Goal: Task Accomplishment & Management: Use online tool/utility

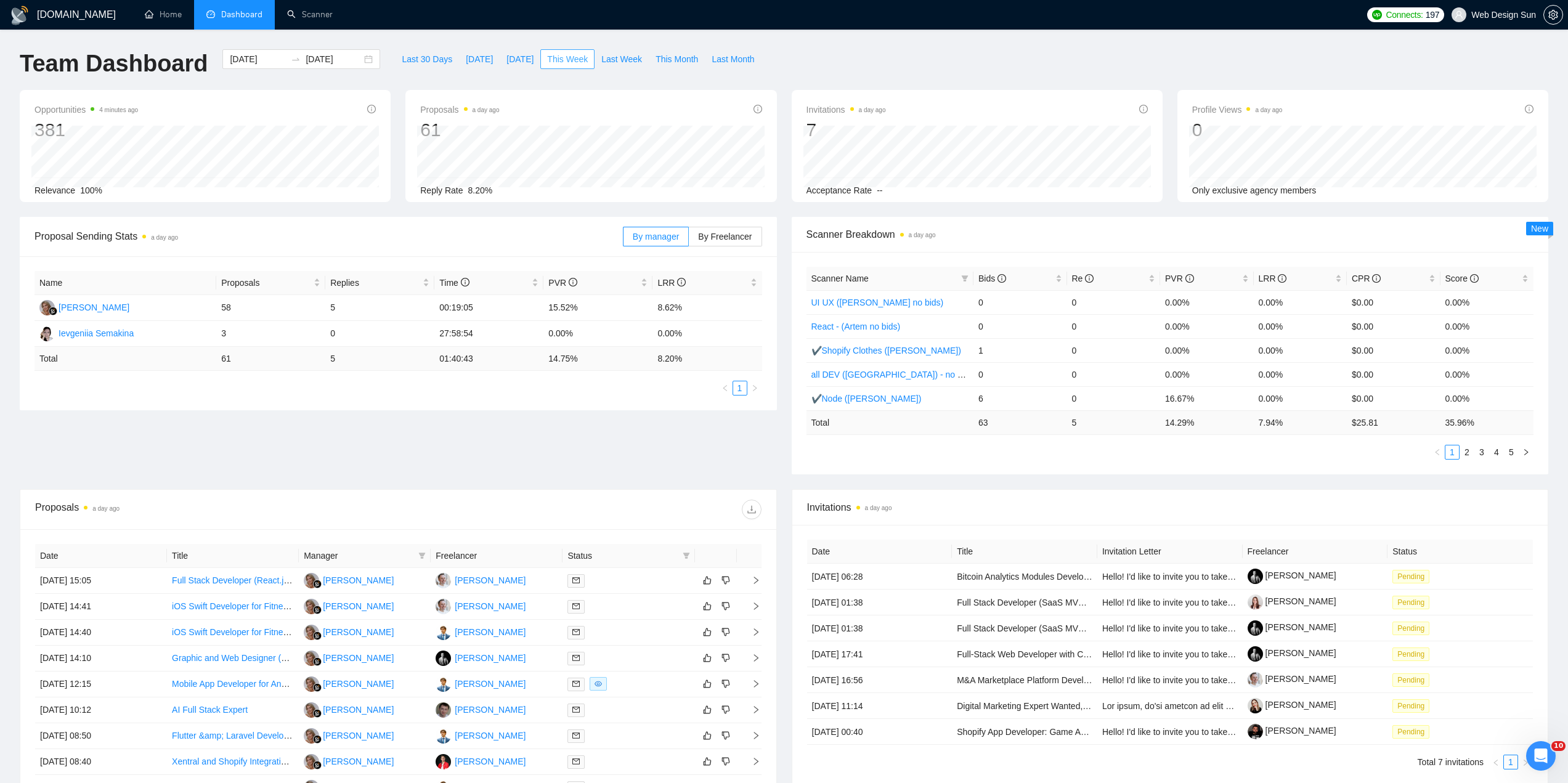
click at [555, 53] on span "This Week" at bounding box center [567, 59] width 41 height 14
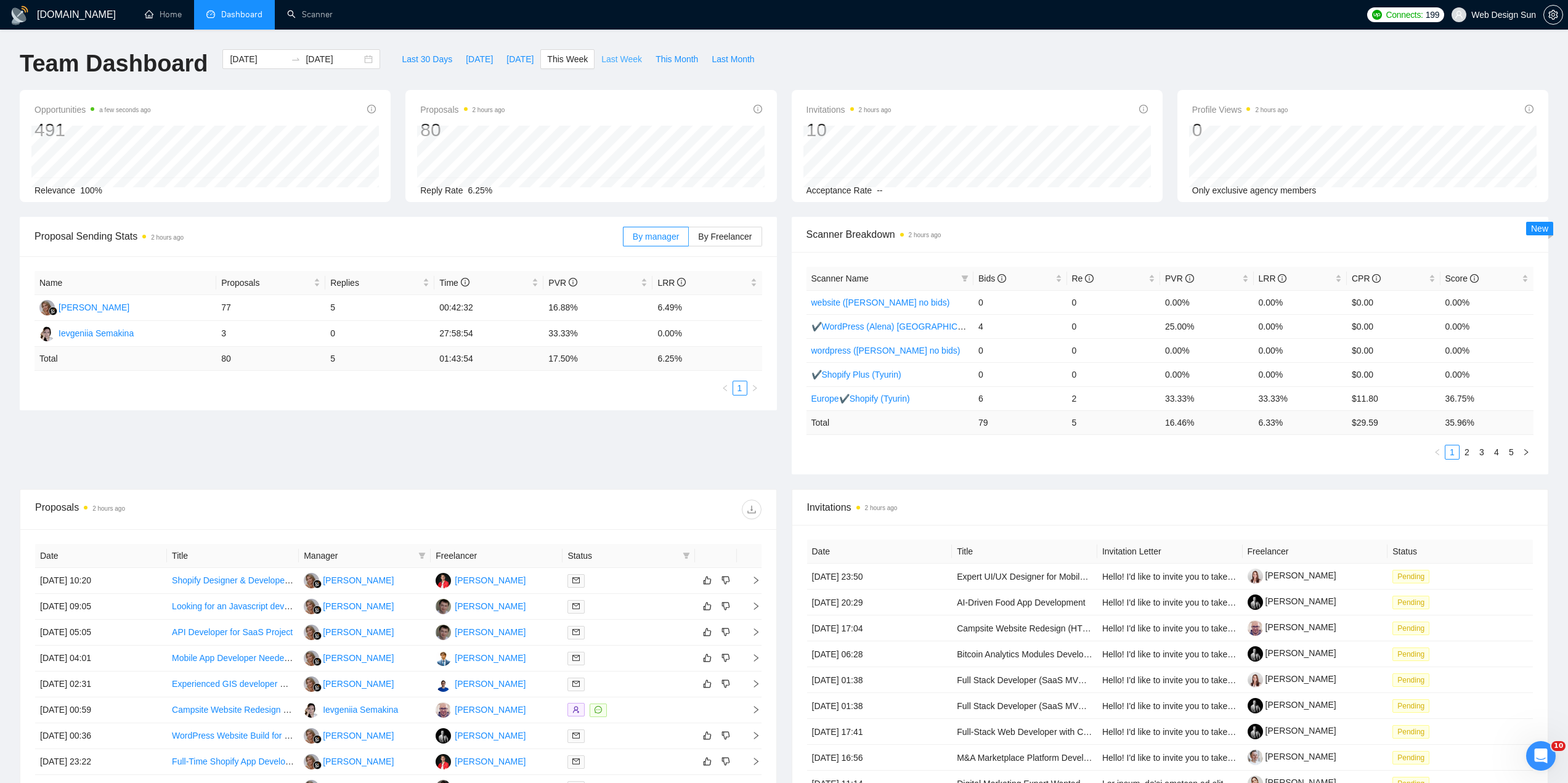
click at [602, 56] on span "Last Week" at bounding box center [622, 59] width 41 height 14
type input "[DATE]"
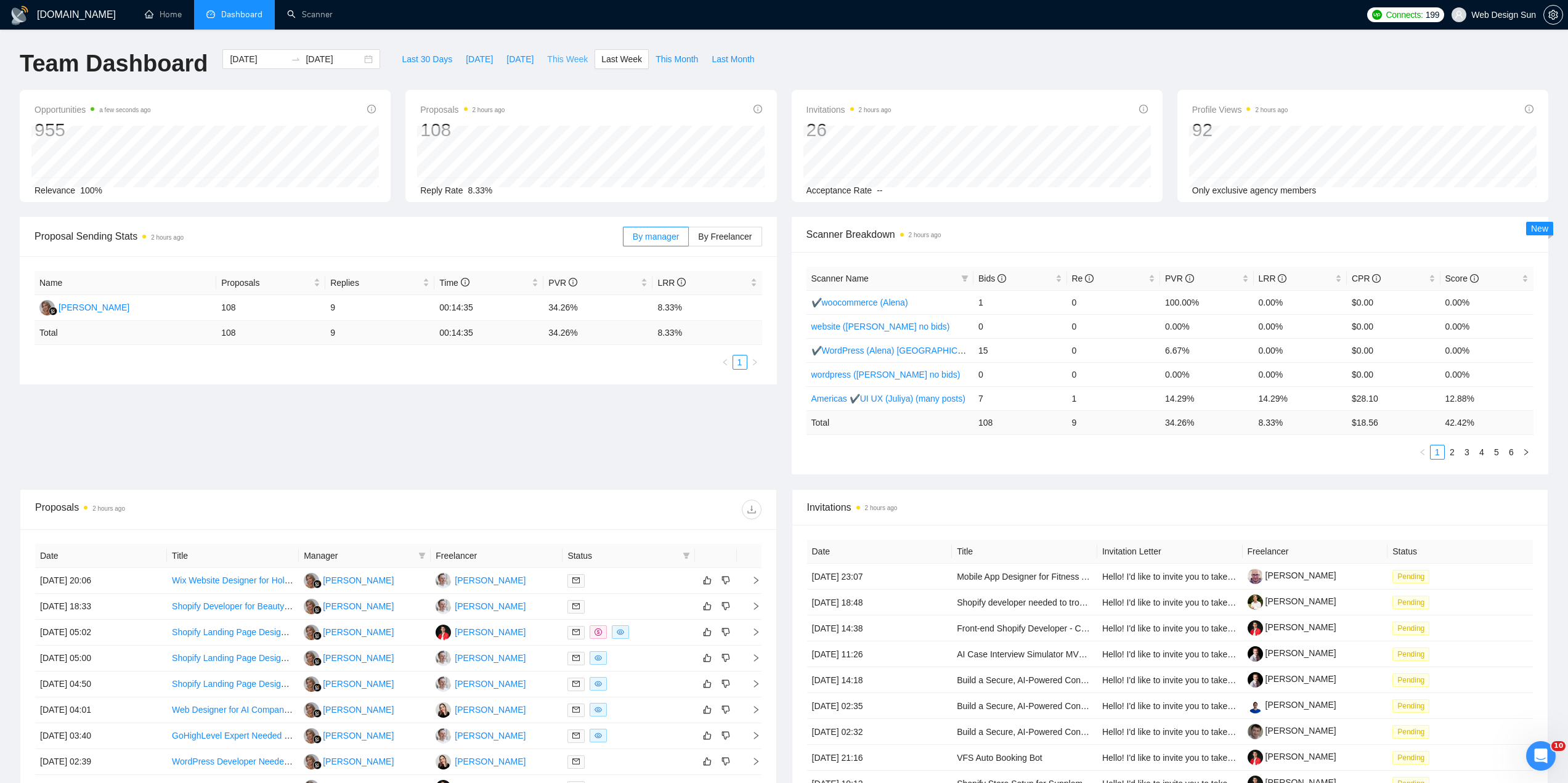
click at [559, 61] on span "This Week" at bounding box center [567, 59] width 41 height 14
type input "[DATE]"
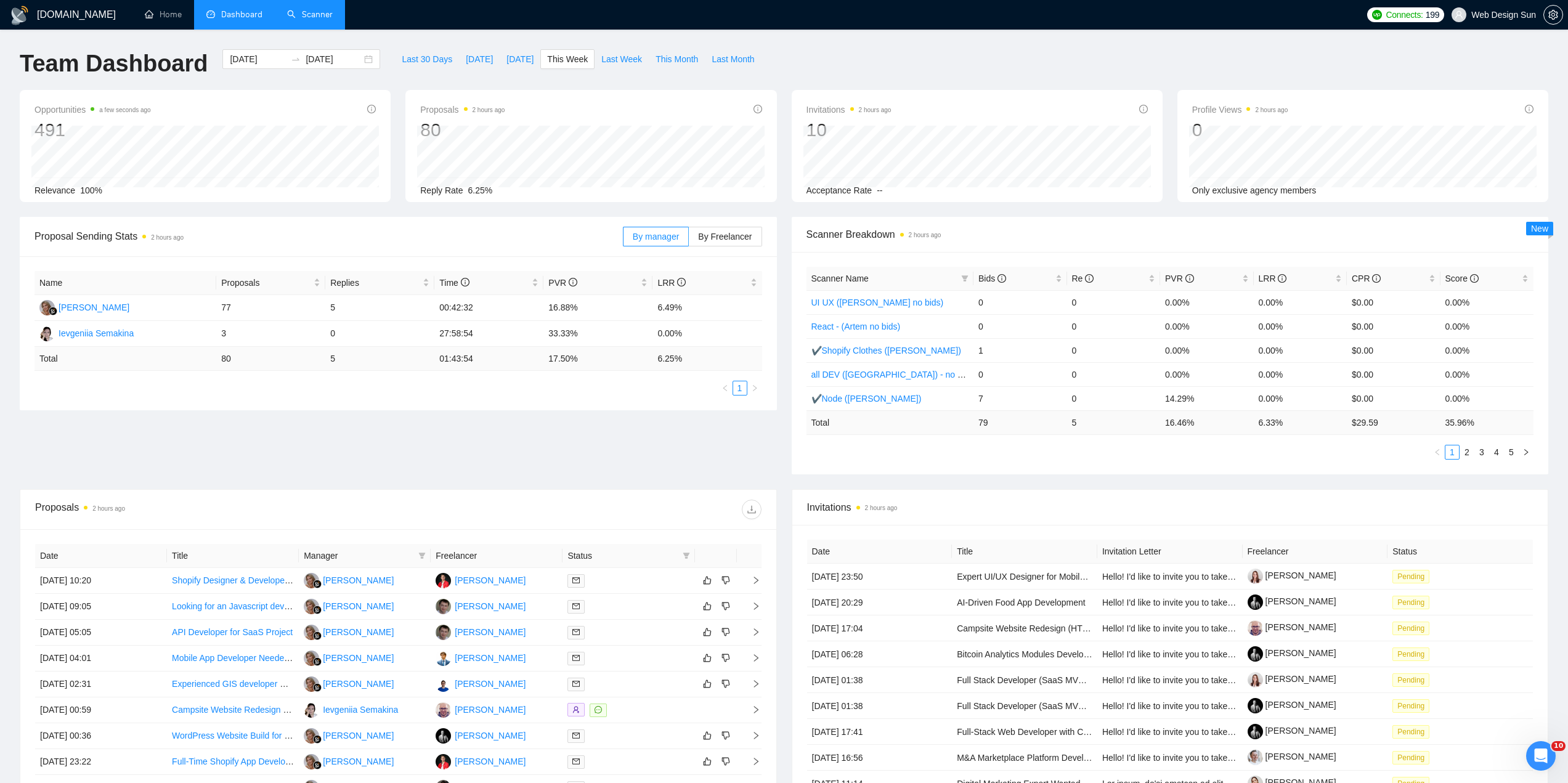
click at [317, 15] on link "Scanner" at bounding box center [309, 14] width 45 height 10
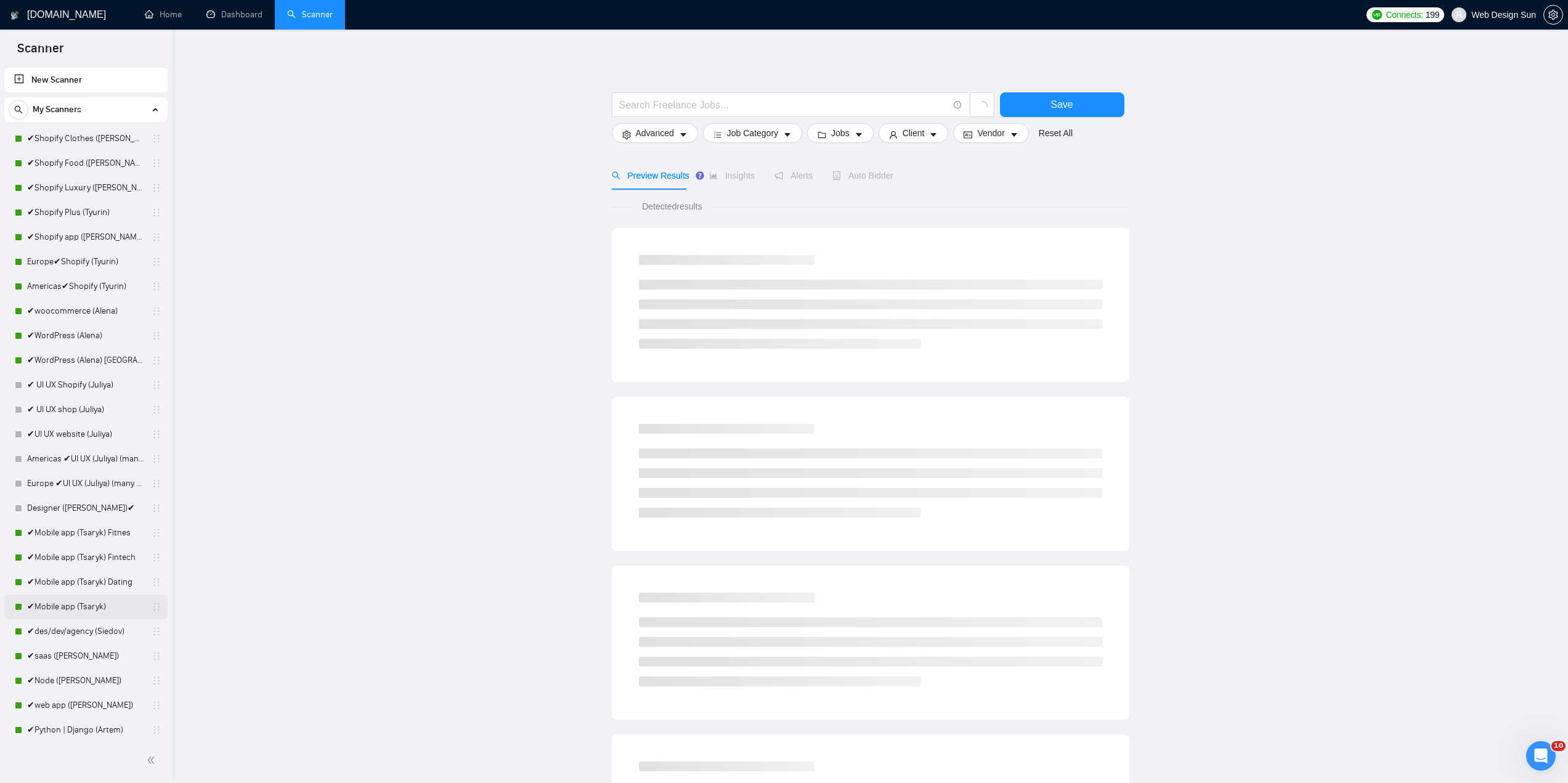
click at [85, 606] on link "✔Mobile app (Tsaryk)" at bounding box center [85, 607] width 117 height 25
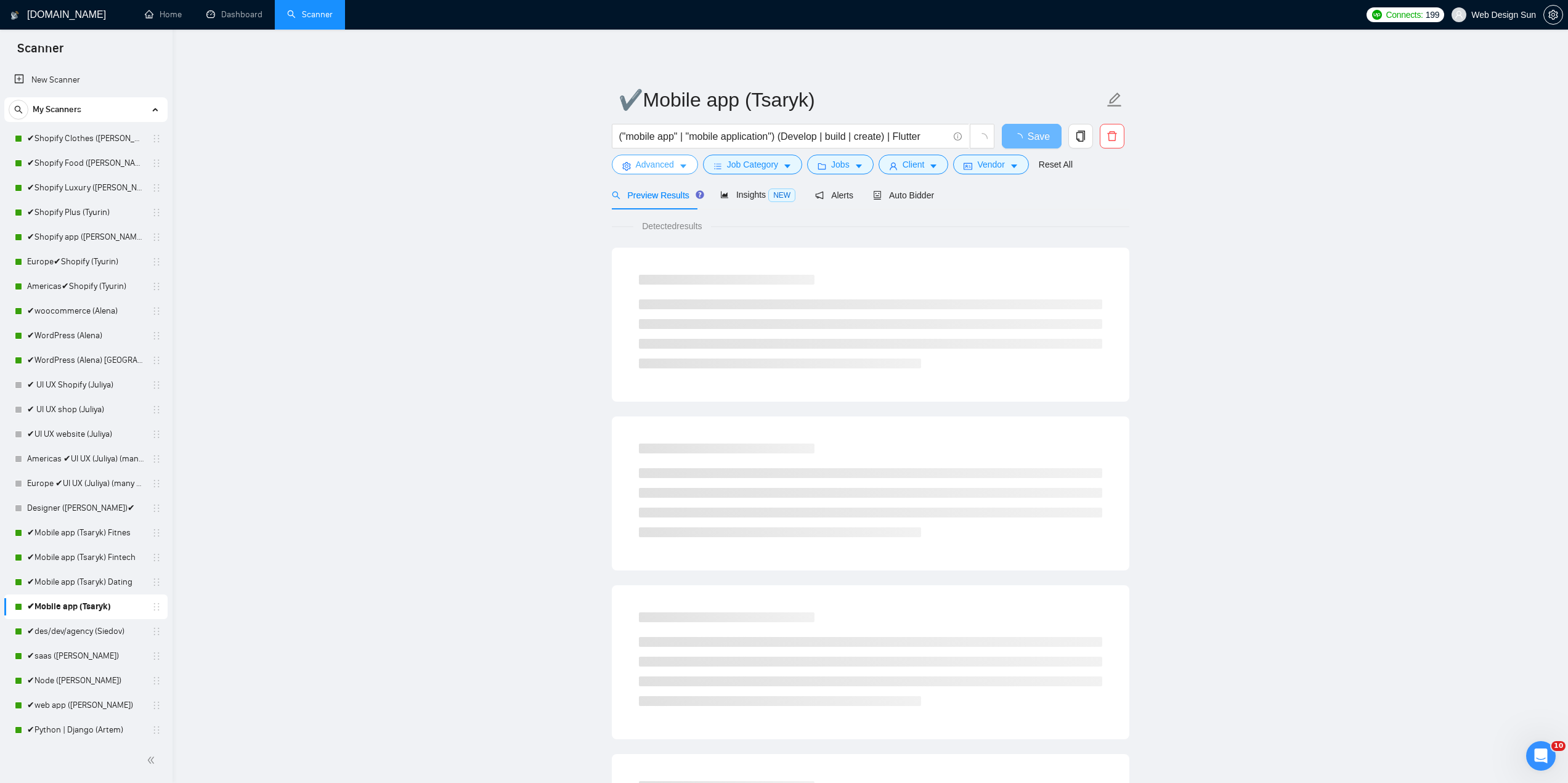
click at [665, 168] on span "Advanced" at bounding box center [654, 164] width 38 height 14
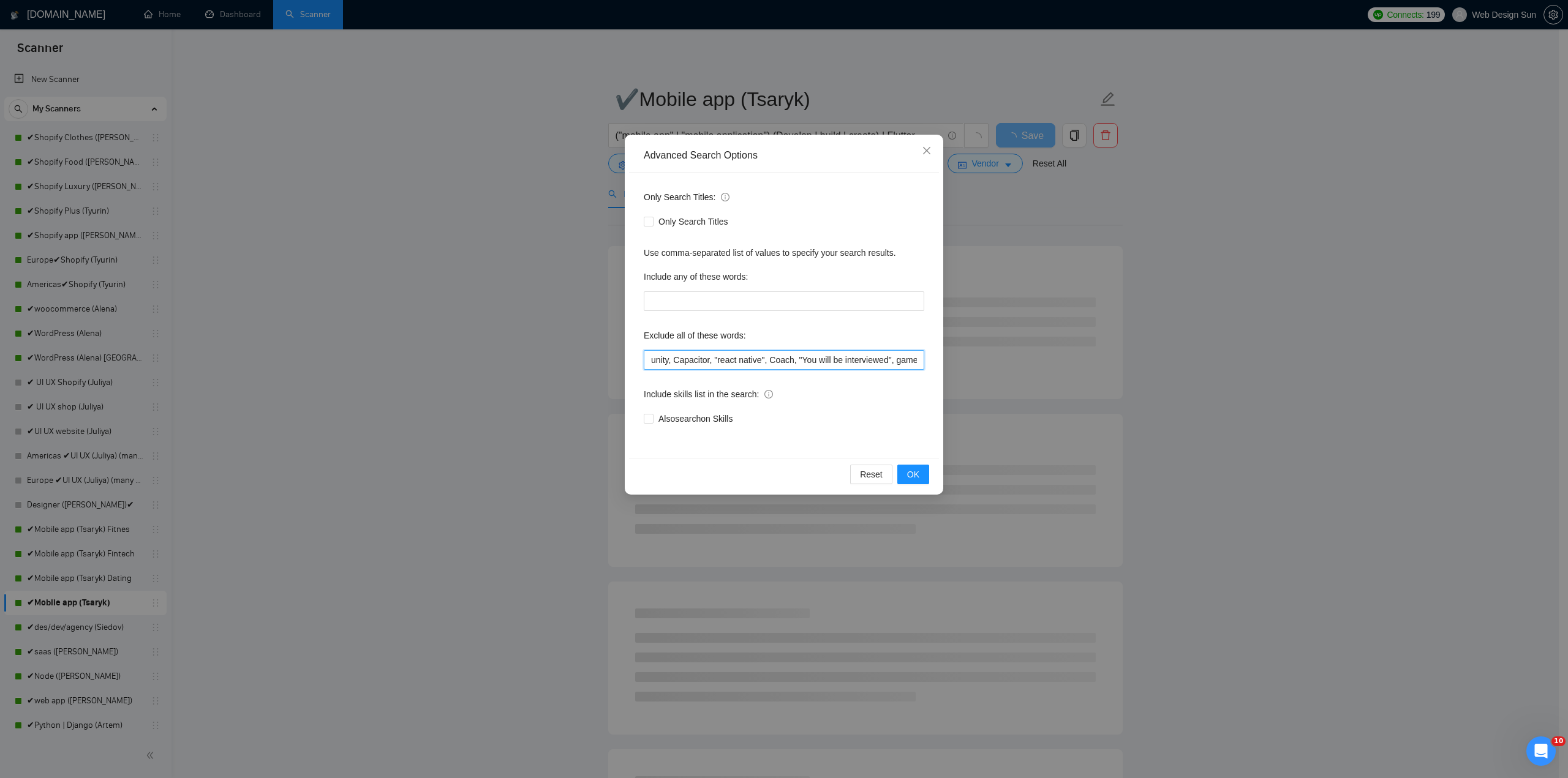
click at [650, 361] on input "unity, Capacitor, "react native", Coach, "You will be interviewed", game, "crea…" at bounding box center [784, 360] width 281 height 19
paste input "[URL][DOMAIN_NAME]"
type input "[DOMAIN_NAME], unity, Capacitor, "react native", Coach, "You will be interviewe…"
click at [920, 474] on button "OK" at bounding box center [913, 474] width 32 height 19
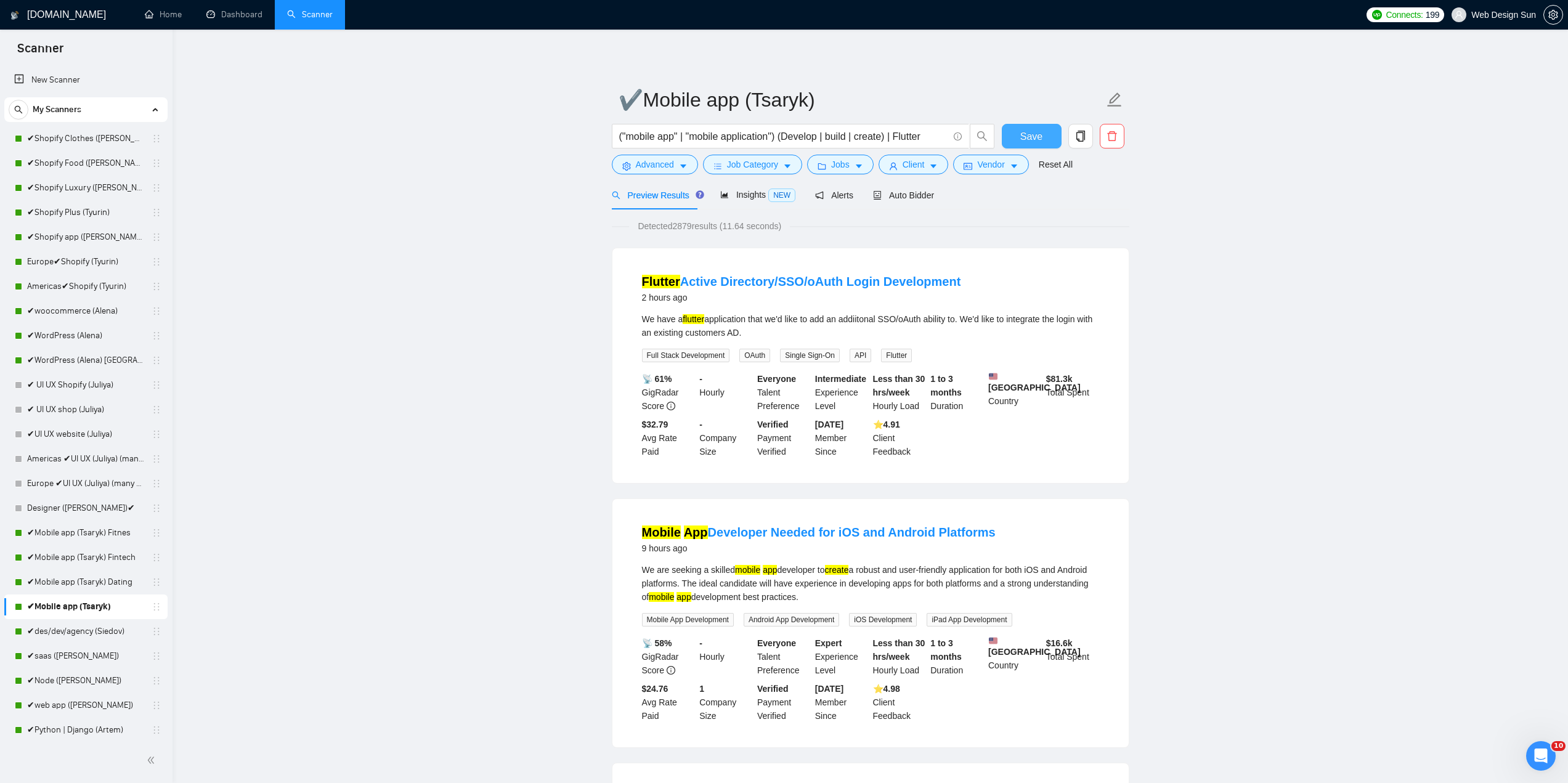
click at [1036, 138] on span "Save" at bounding box center [1031, 137] width 22 height 16
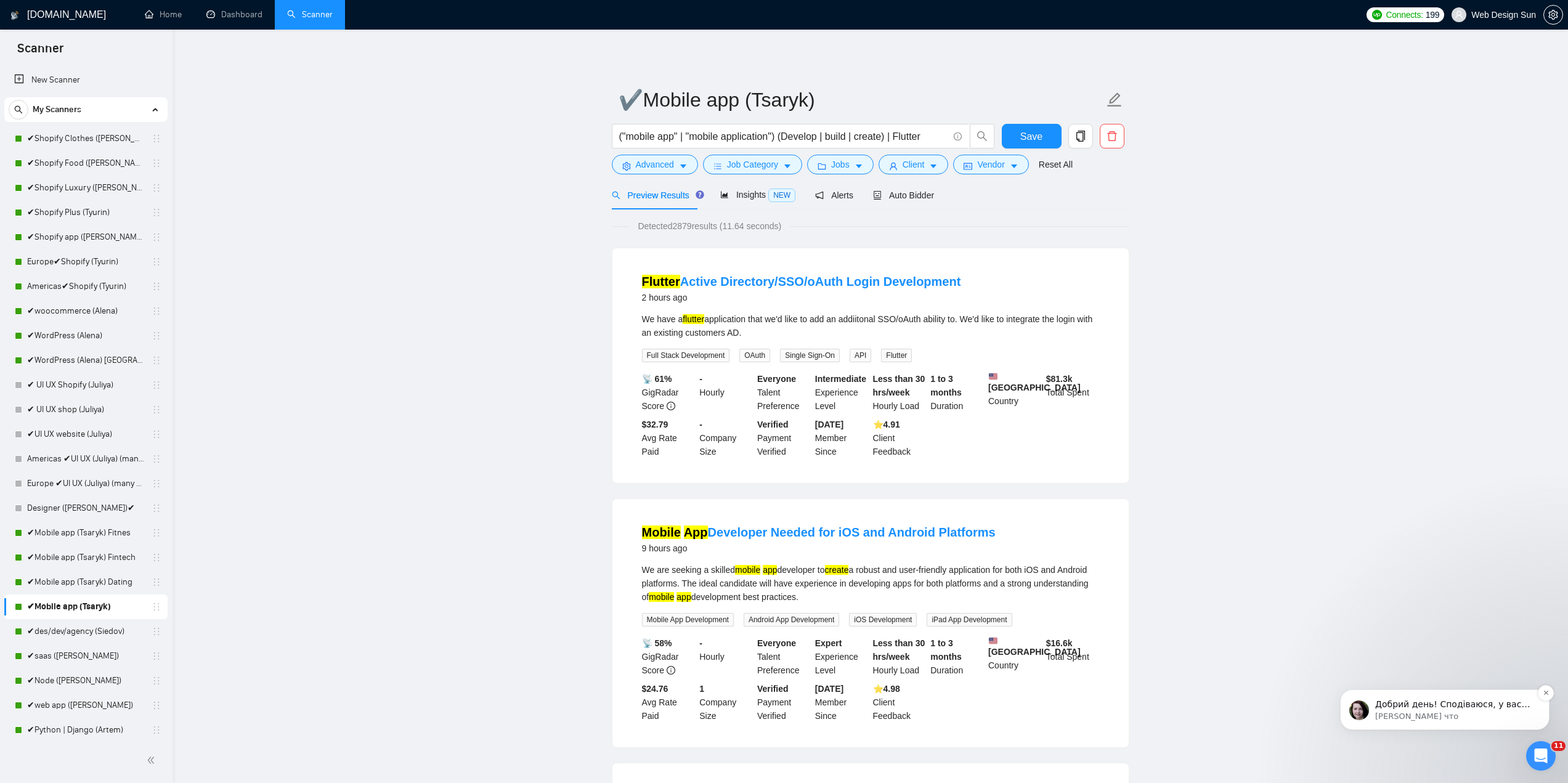
click at [1419, 706] on span "Добрий день! Сподіваюся, у вас все добре 🙏 Хотіла уточнити, чи залишилися у вас…" at bounding box center [1452, 723] width 155 height 46
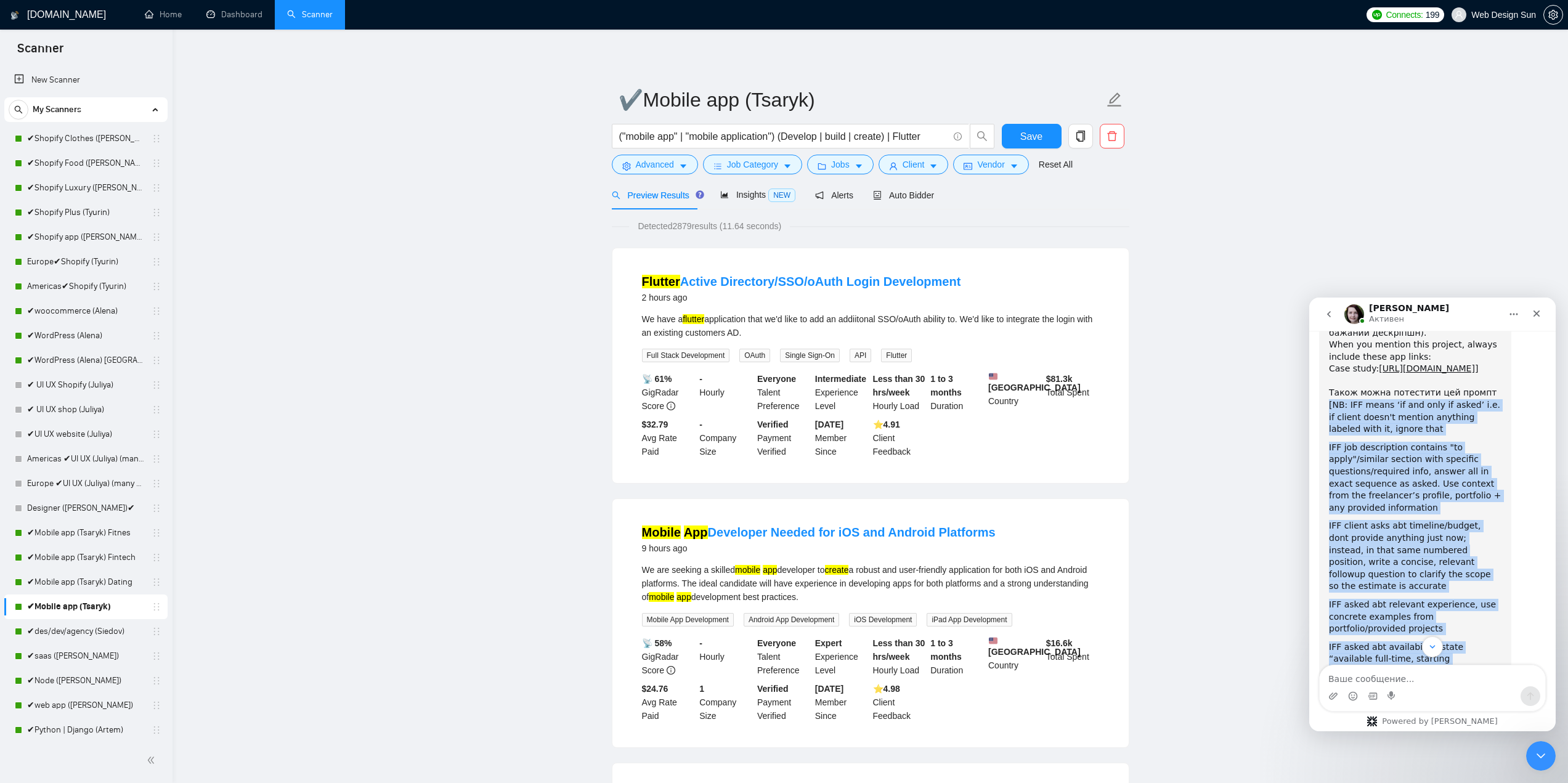
scroll to position [2611, 0]
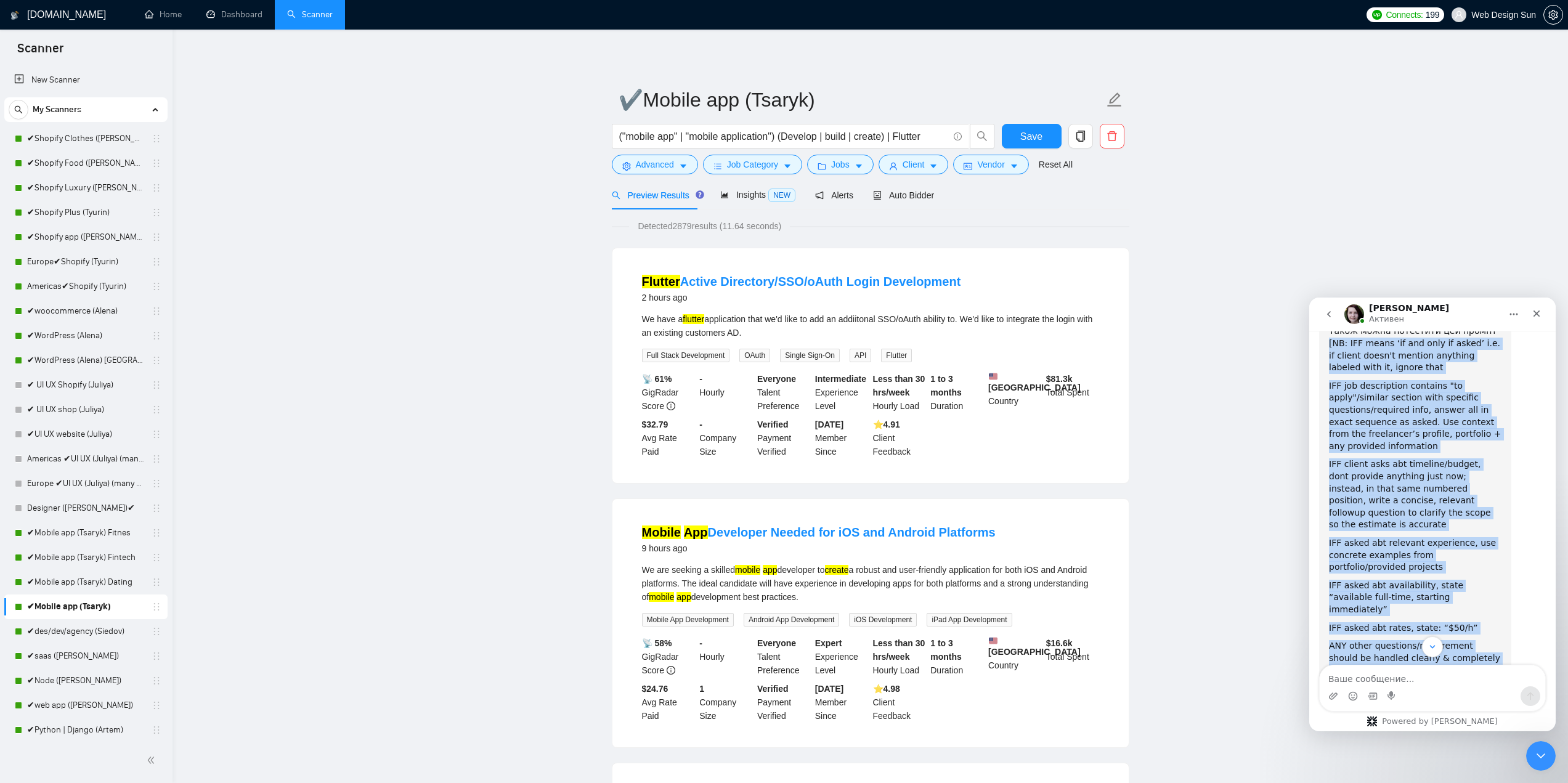
drag, startPoint x: 1328, startPoint y: 420, endPoint x: 1420, endPoint y: 579, distance: 183.7
click at [1420, 579] on div "Добрий вечір! Дякую за очікування 😍 в цілому це фікситься додатковим промптом д…" at bounding box center [1415, 318] width 192 height 1037
copy div "[LO: IPS dolor ‘si ame cons ad elits’ d.e. te incidi utlab'e dolorem aliquaen a…"
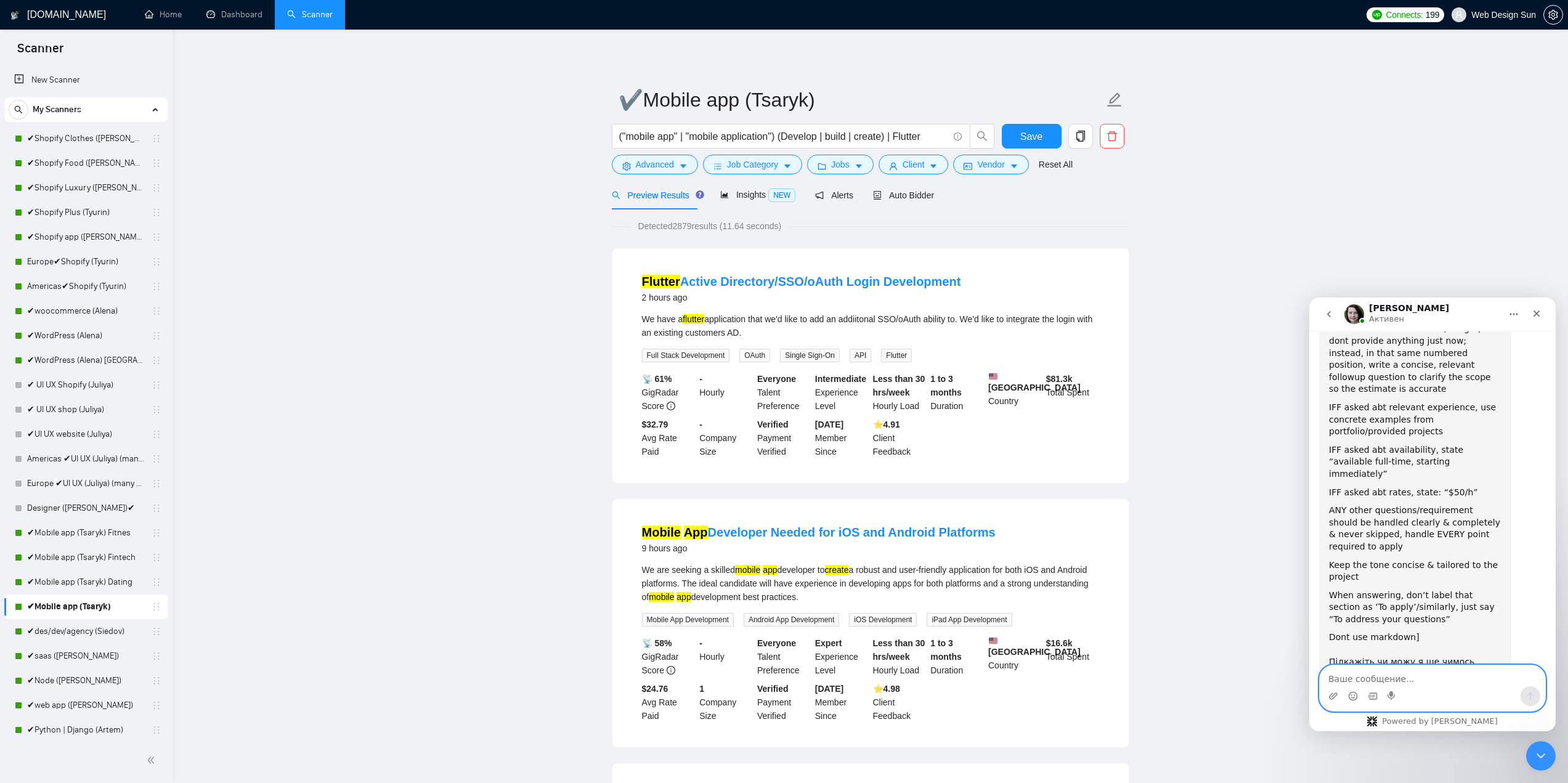
click at [1387, 677] on textarea "Ваше сообщение..." at bounding box center [1432, 676] width 226 height 21
type textarea "Д"
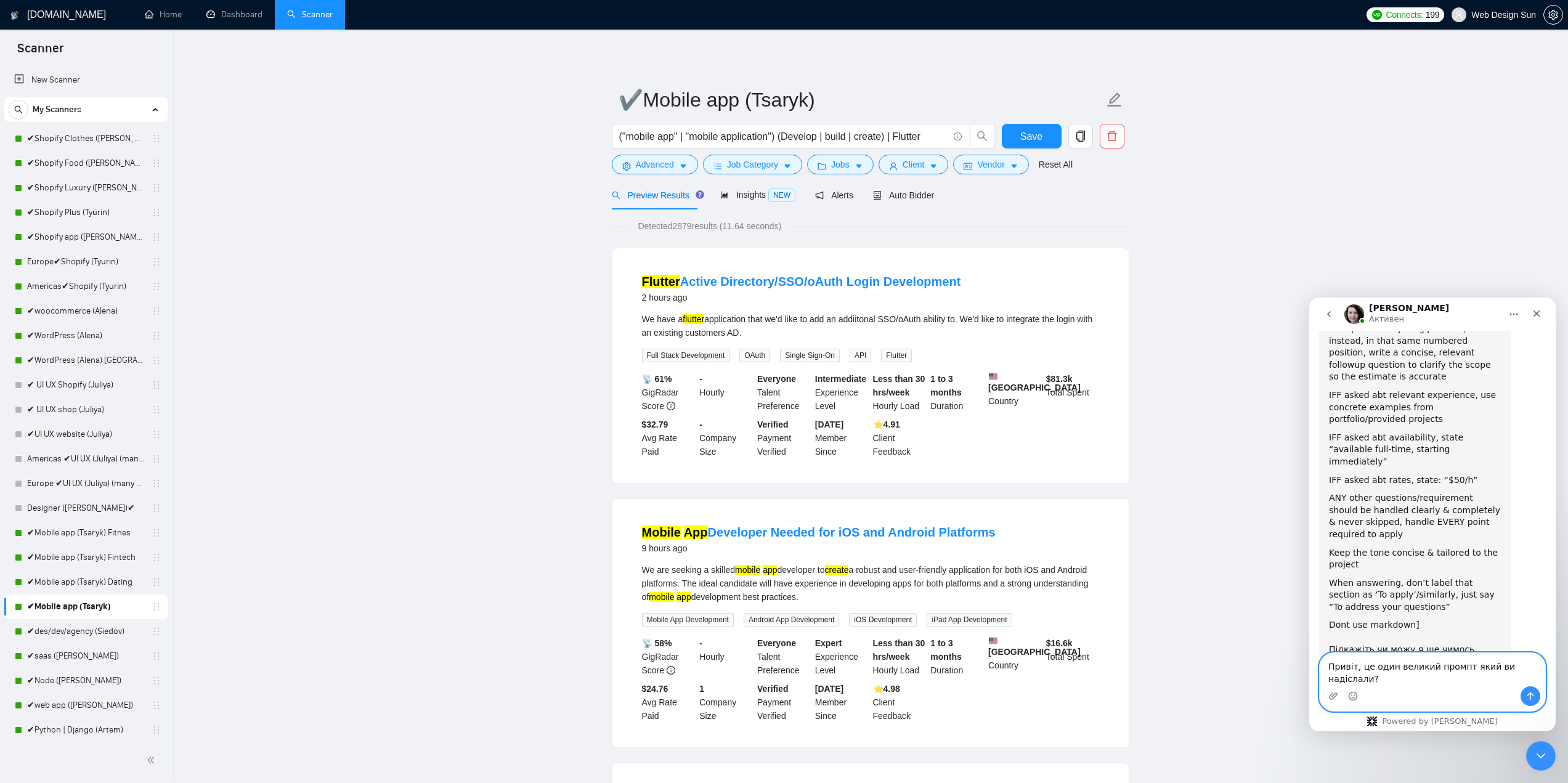
scroll to position [2771, 0]
paste textarea "[LO: IPS dolor ‘si ame cons ad elits’ d.e. te incidi utlab'e dolorem aliquaen a…"
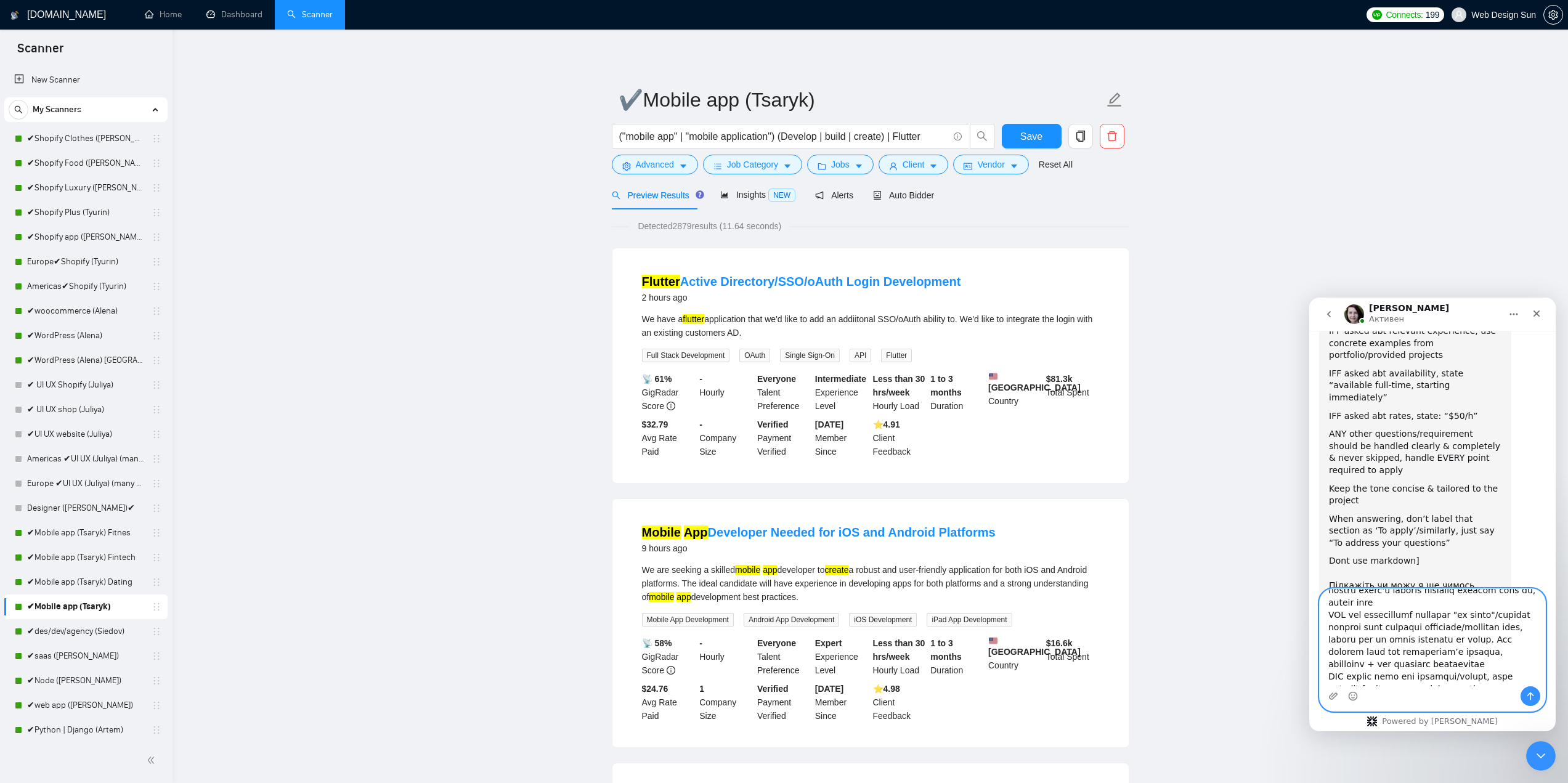
scroll to position [0, 0]
type textarea "Loremi, do sita consect adipis elit se doeiusmod? [TE: INC utlab ‘et dol magn a…"
click at [1529, 695] on icon "Отправить сообщение…" at bounding box center [1530, 696] width 10 height 10
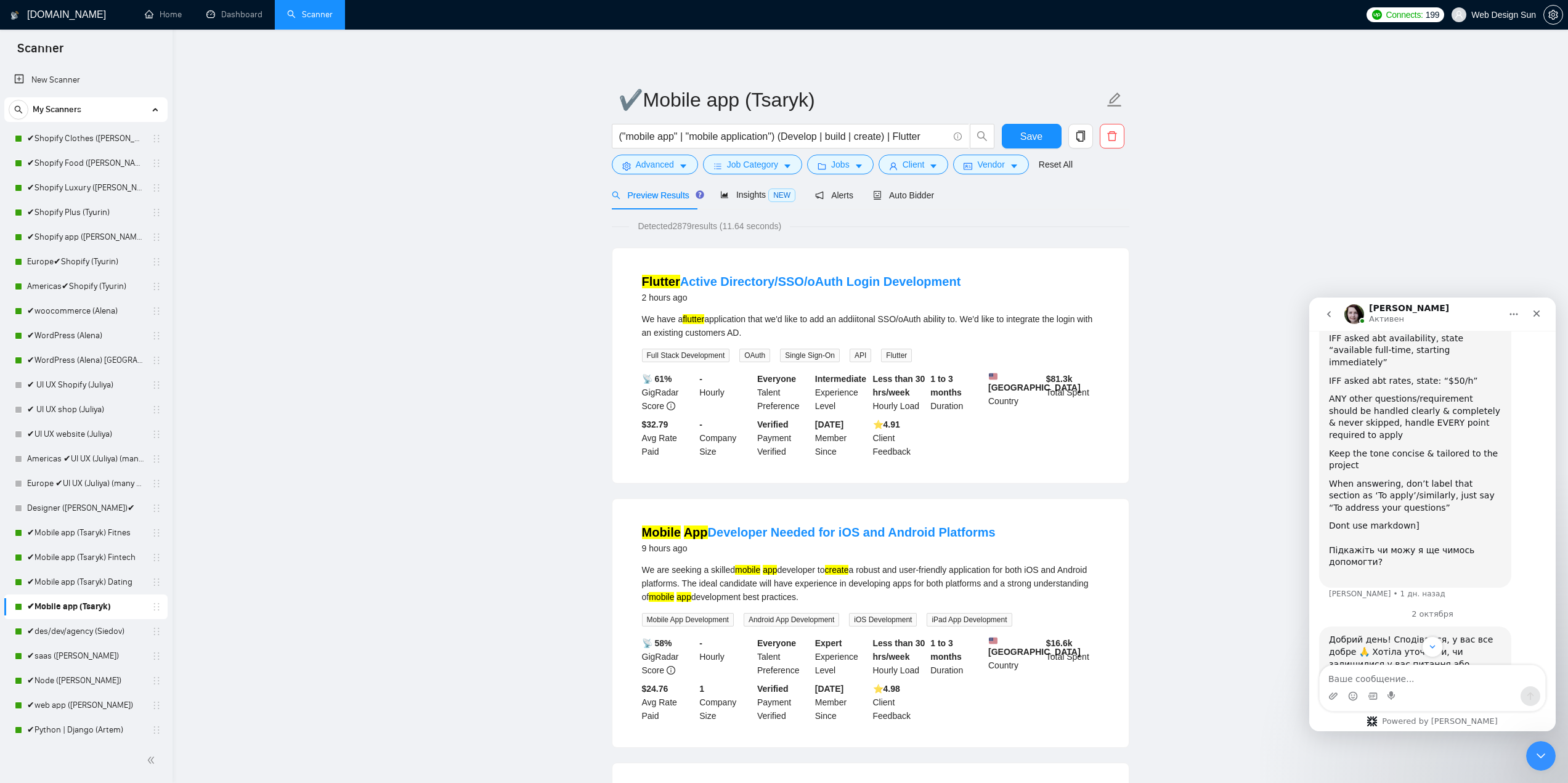
scroll to position [3104, 0]
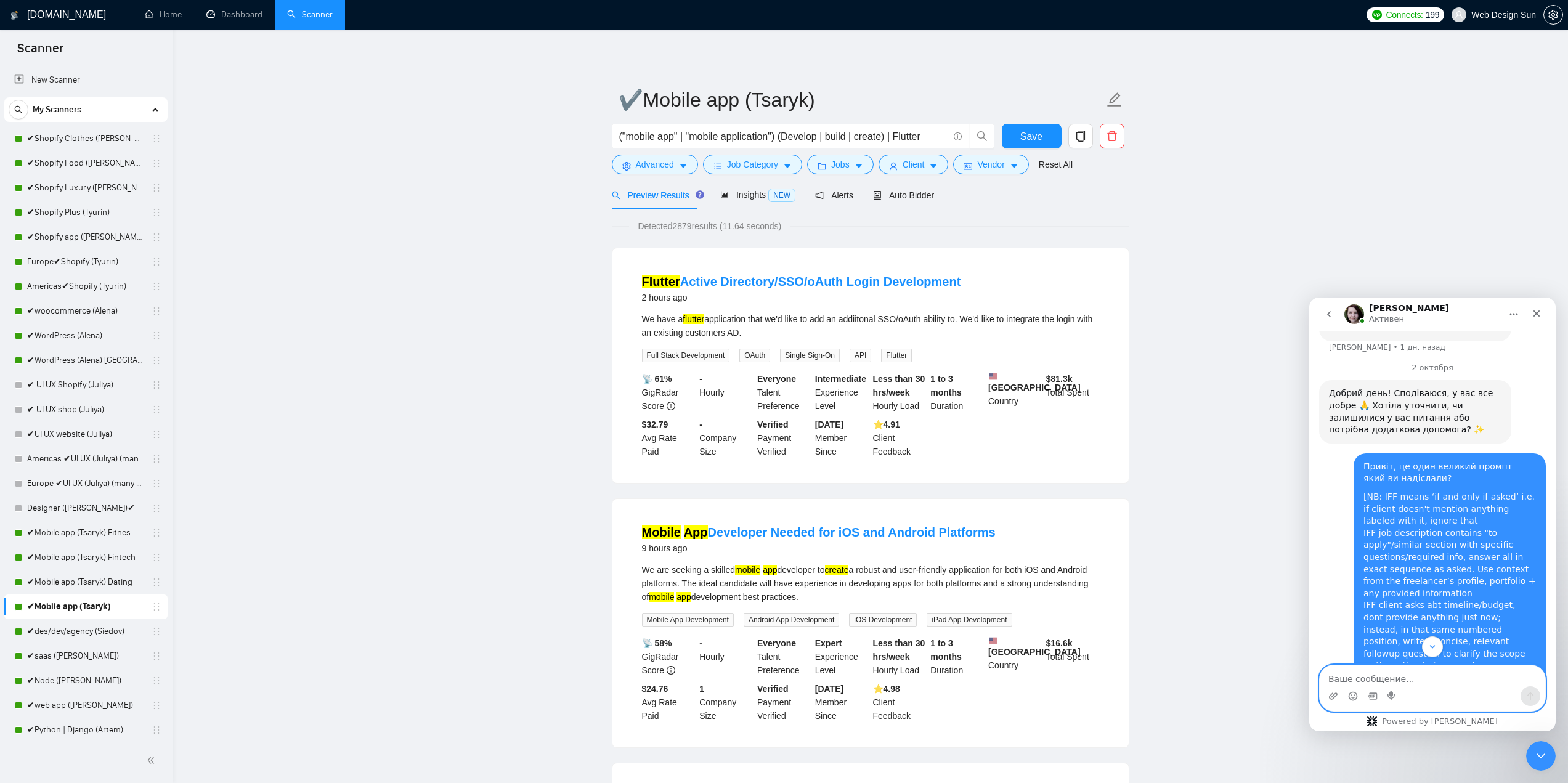
click at [1375, 677] on textarea "Ваше сообщение..." at bounding box center [1432, 676] width 226 height 21
type textarea "ж"
type textarea "дякую"
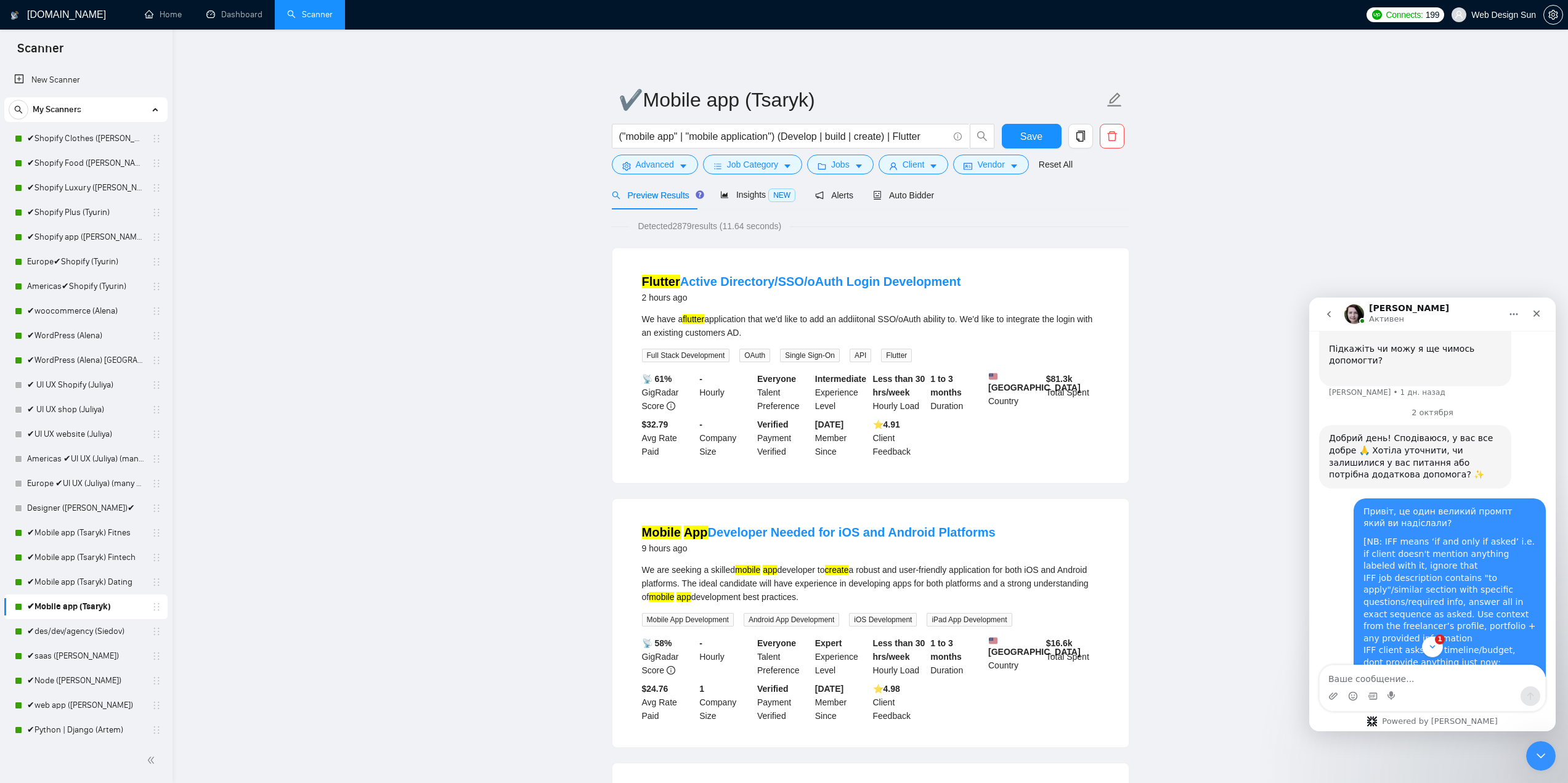
scroll to position [3325, 0]
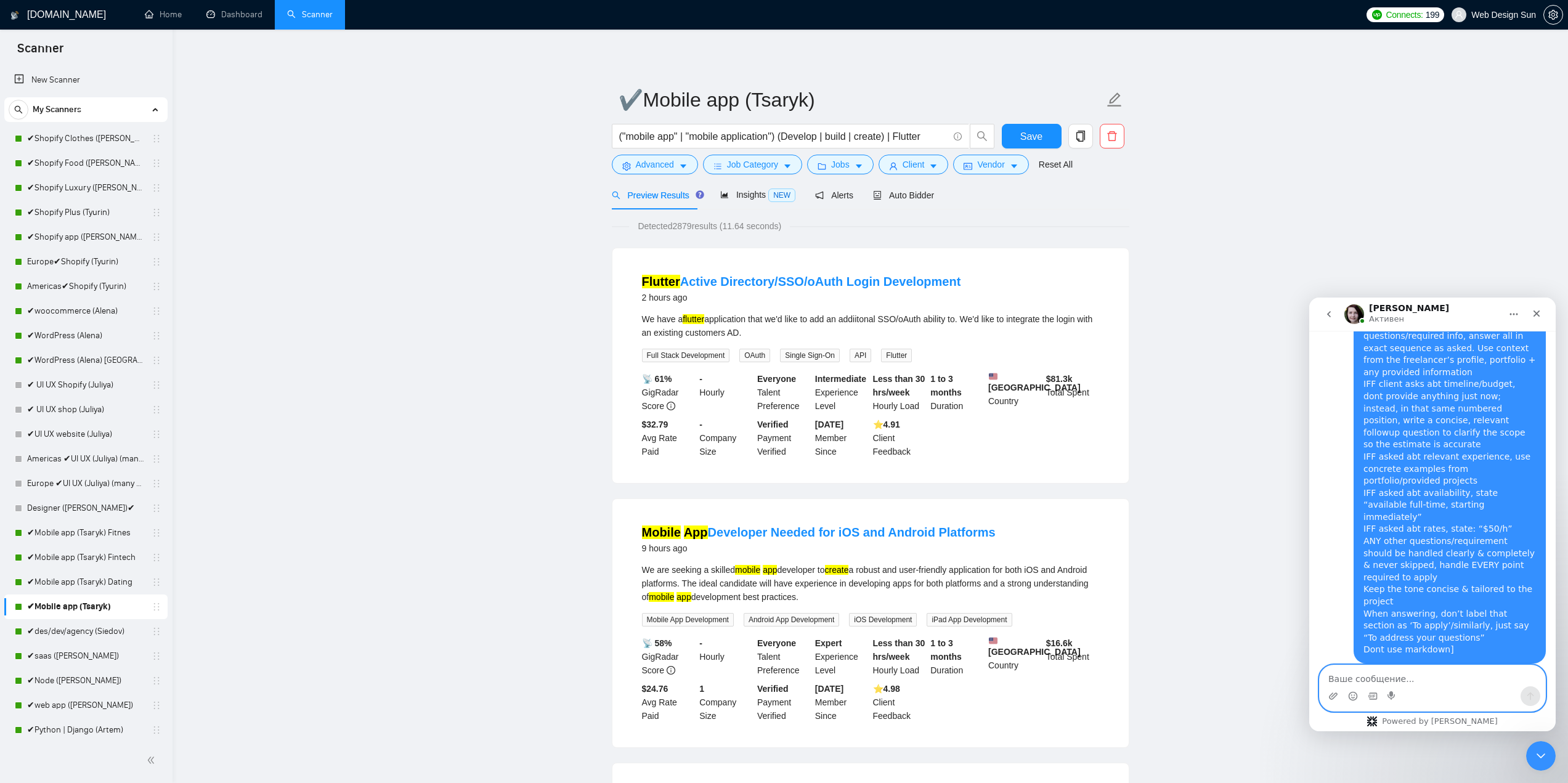
click at [1381, 675] on textarea "Ваше сообщение..." at bounding box center [1432, 676] width 226 height 21
type textarea "н"
type textarea "поки ні, дякую"
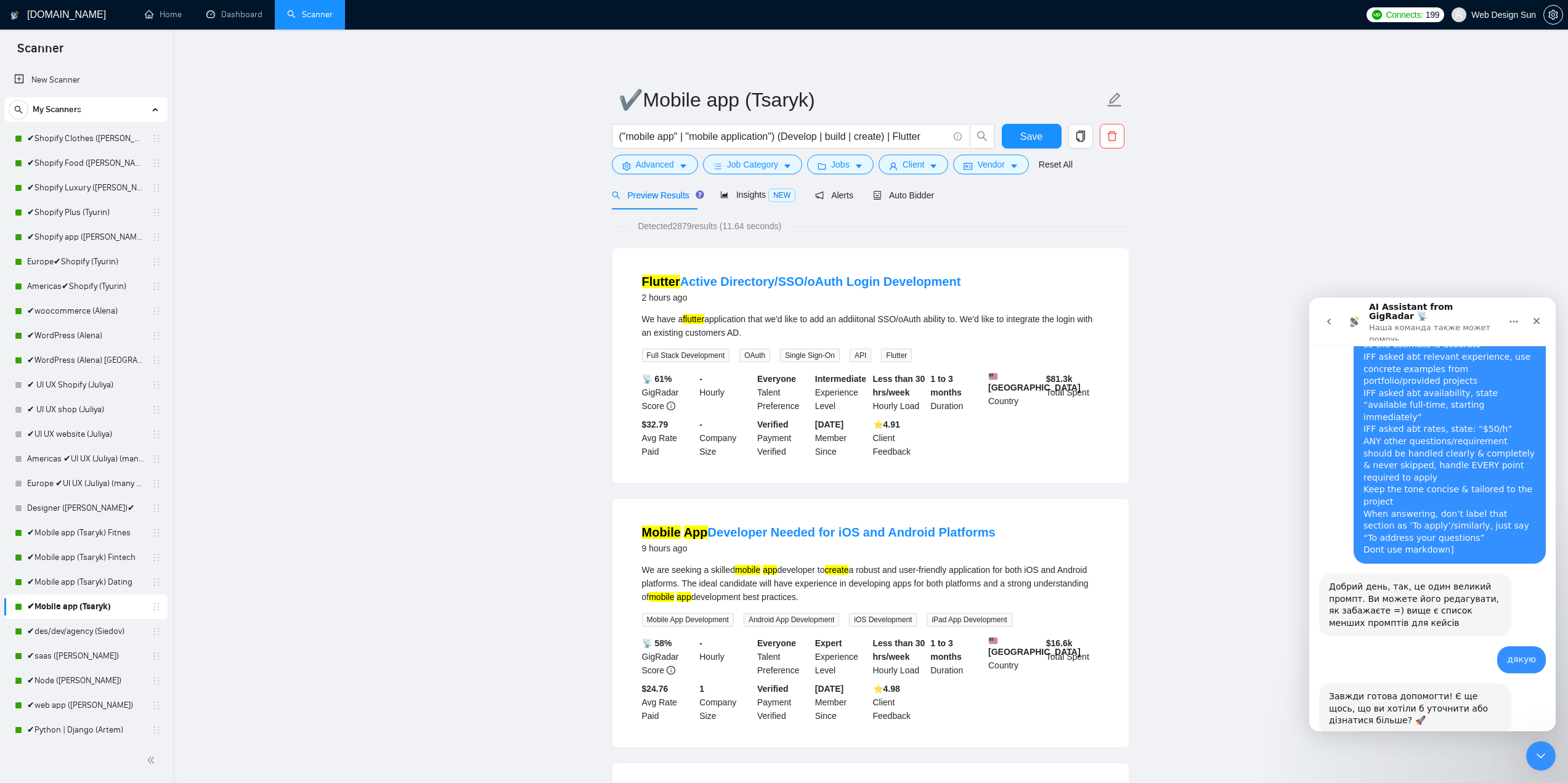
scroll to position [3437, 0]
